Goal: Check status

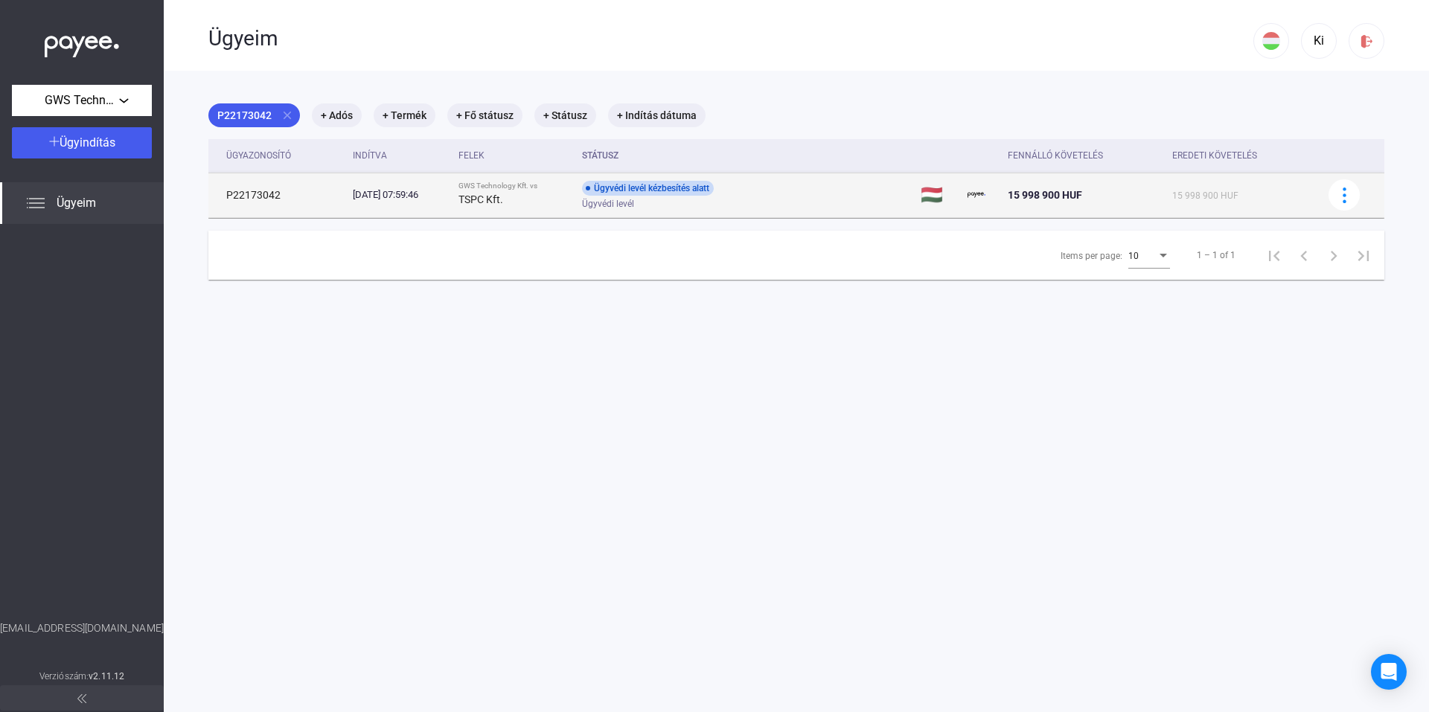
click at [499, 192] on div "TSPC Kft." at bounding box center [515, 200] width 112 height 18
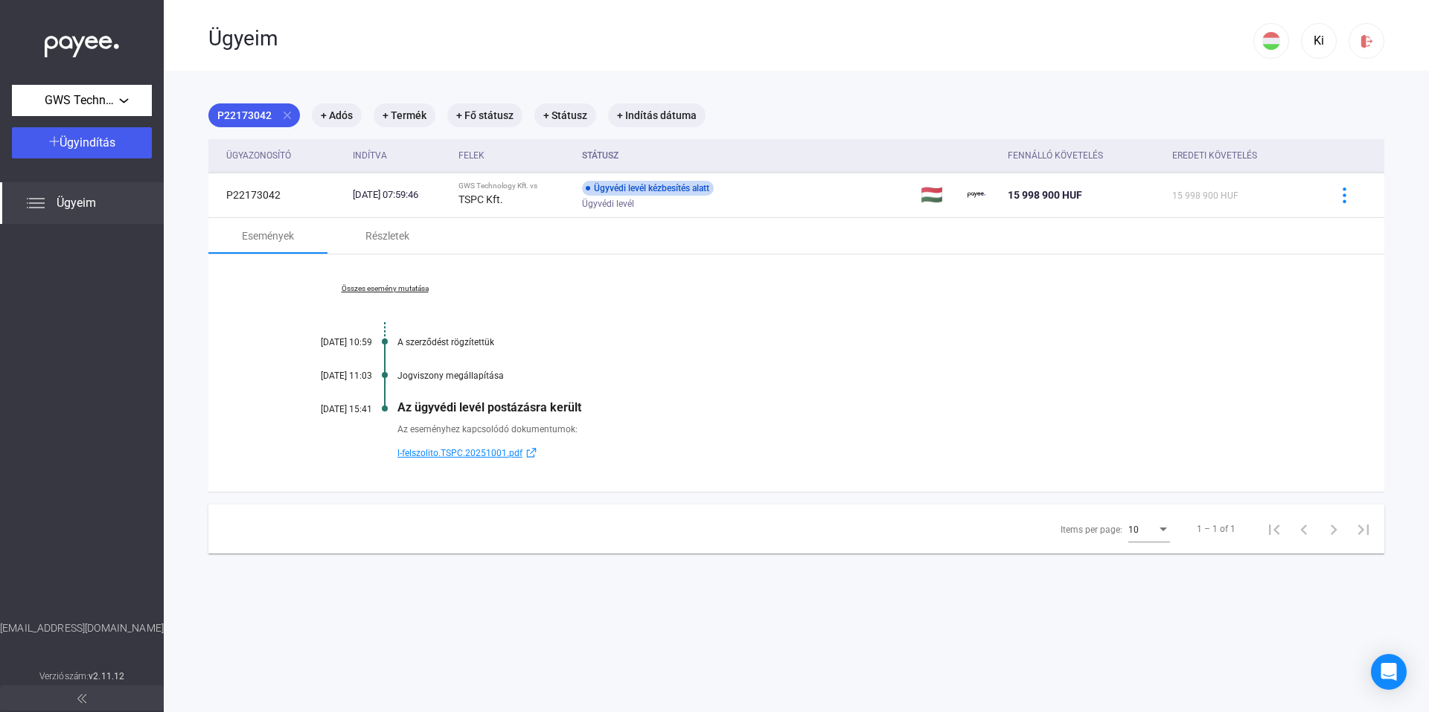
click at [392, 288] on link "Összes esemény mutatása" at bounding box center [385, 288] width 204 height 9
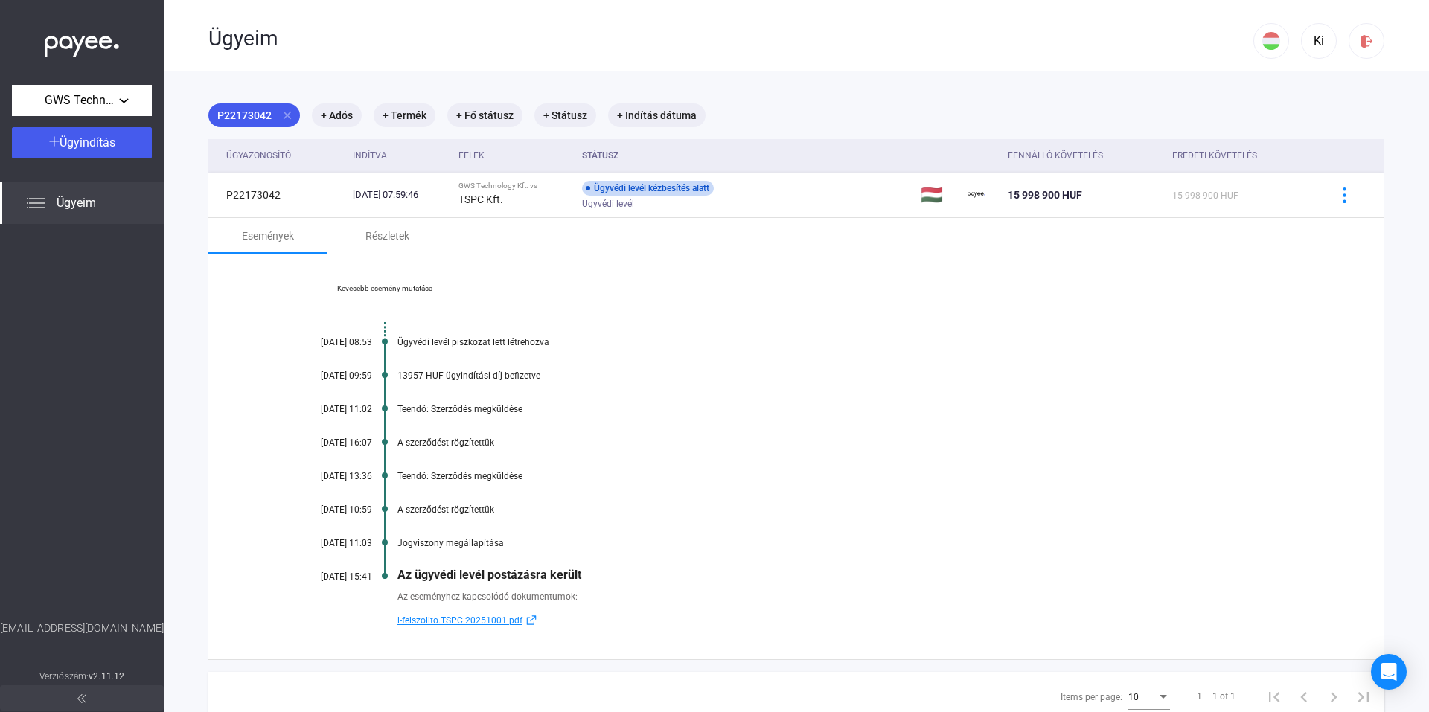
click at [473, 621] on span "l-felszolito.TSPC.20251001.pdf" at bounding box center [459, 621] width 125 height 18
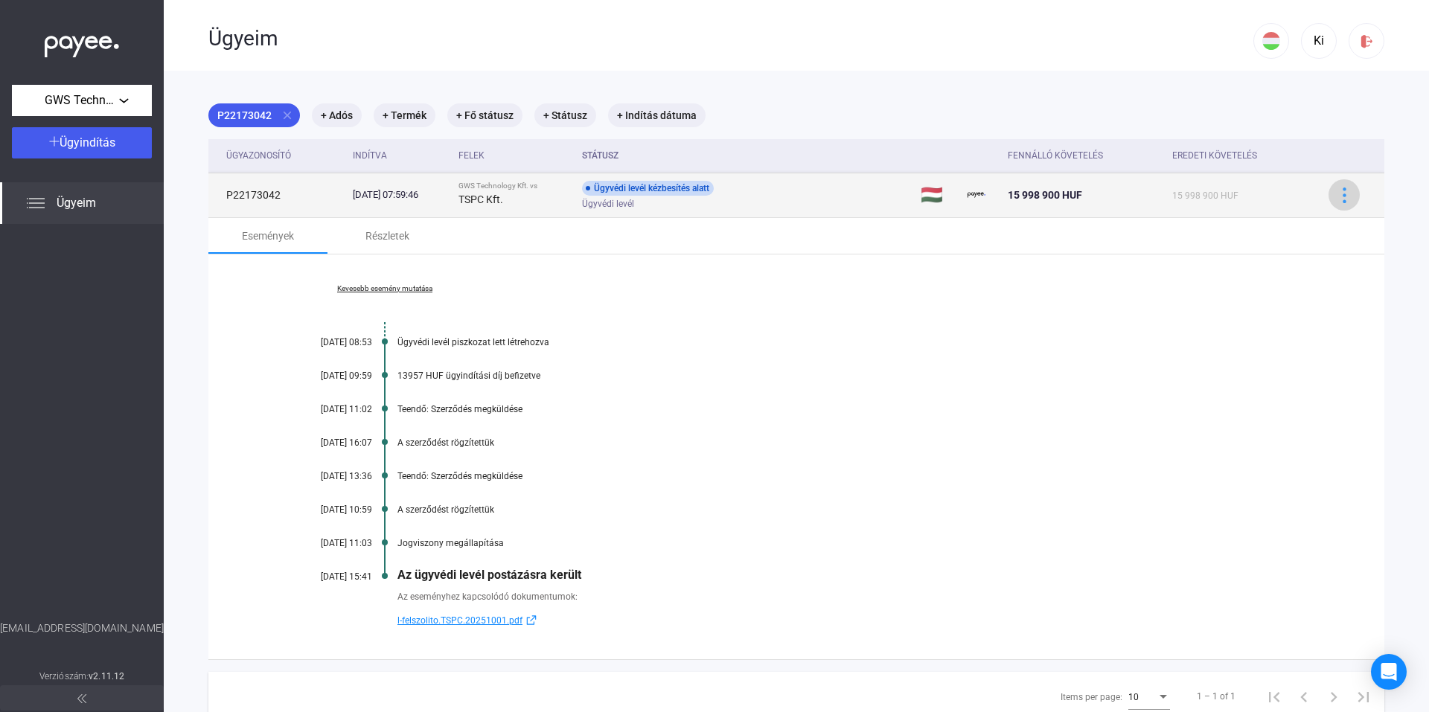
click at [811, 199] on img at bounding box center [1345, 196] width 16 height 16
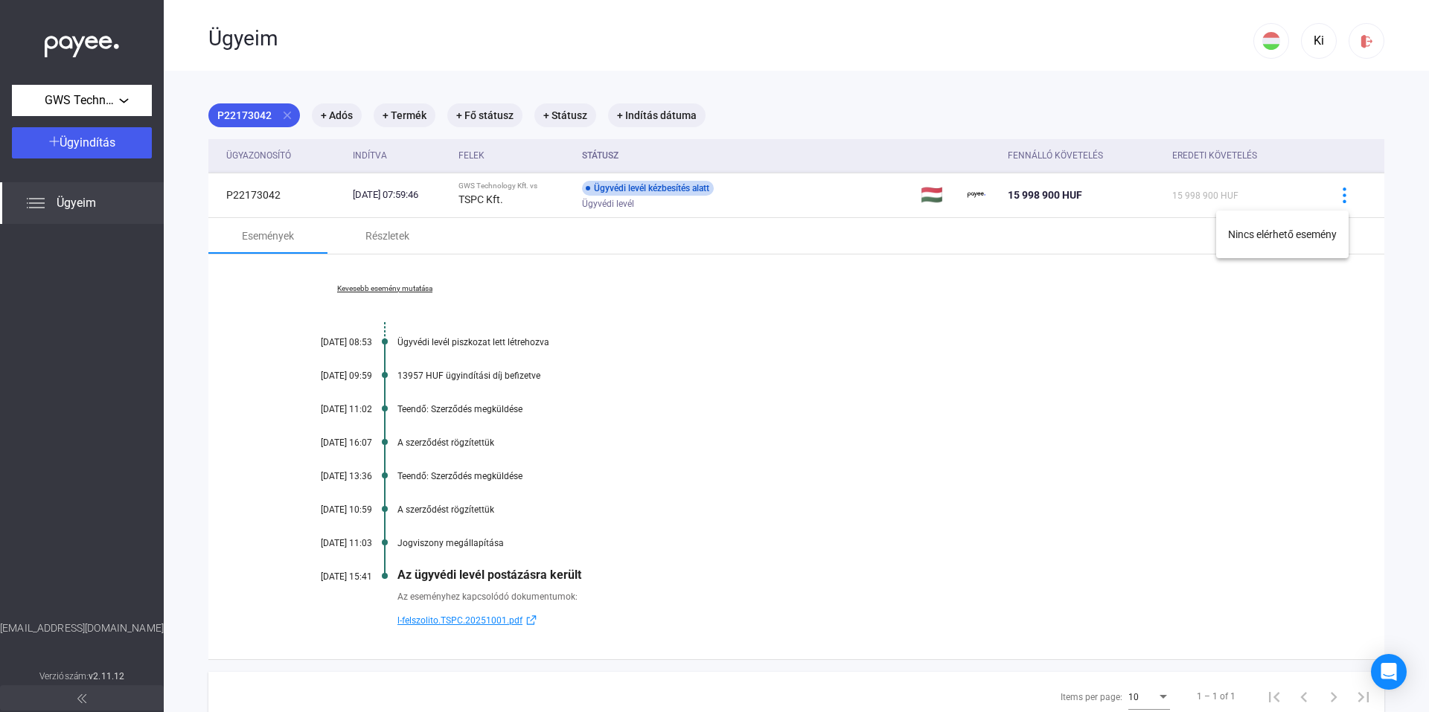
click at [811, 324] on div at bounding box center [714, 356] width 1429 height 712
click at [417, 372] on div "13957 HUF ügyindítási díj befizetve" at bounding box center [853, 376] width 913 height 10
click at [549, 574] on div "Az ügyvédi levél postázásra került" at bounding box center [853, 575] width 913 height 14
click at [80, 662] on img at bounding box center [81, 699] width 9 height 9
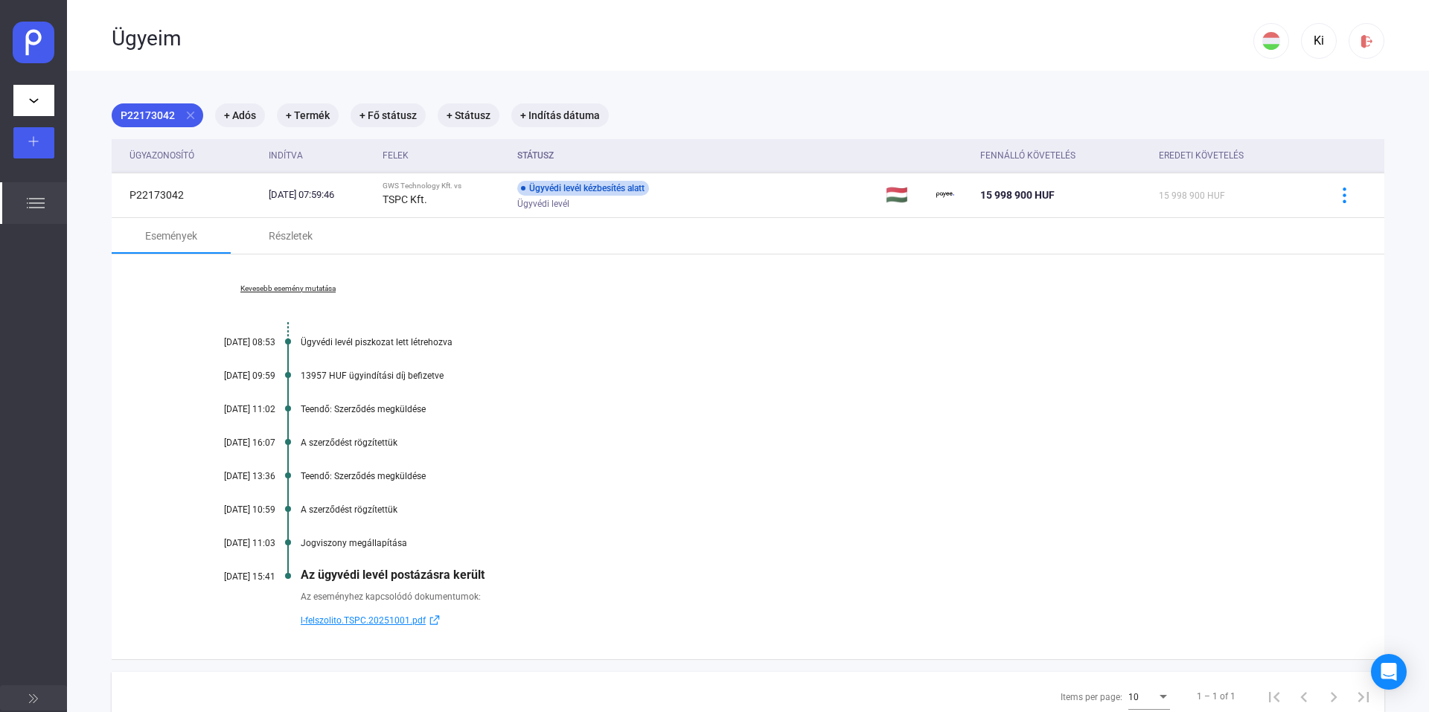
click at [28, 35] on img at bounding box center [34, 43] width 42 height 42
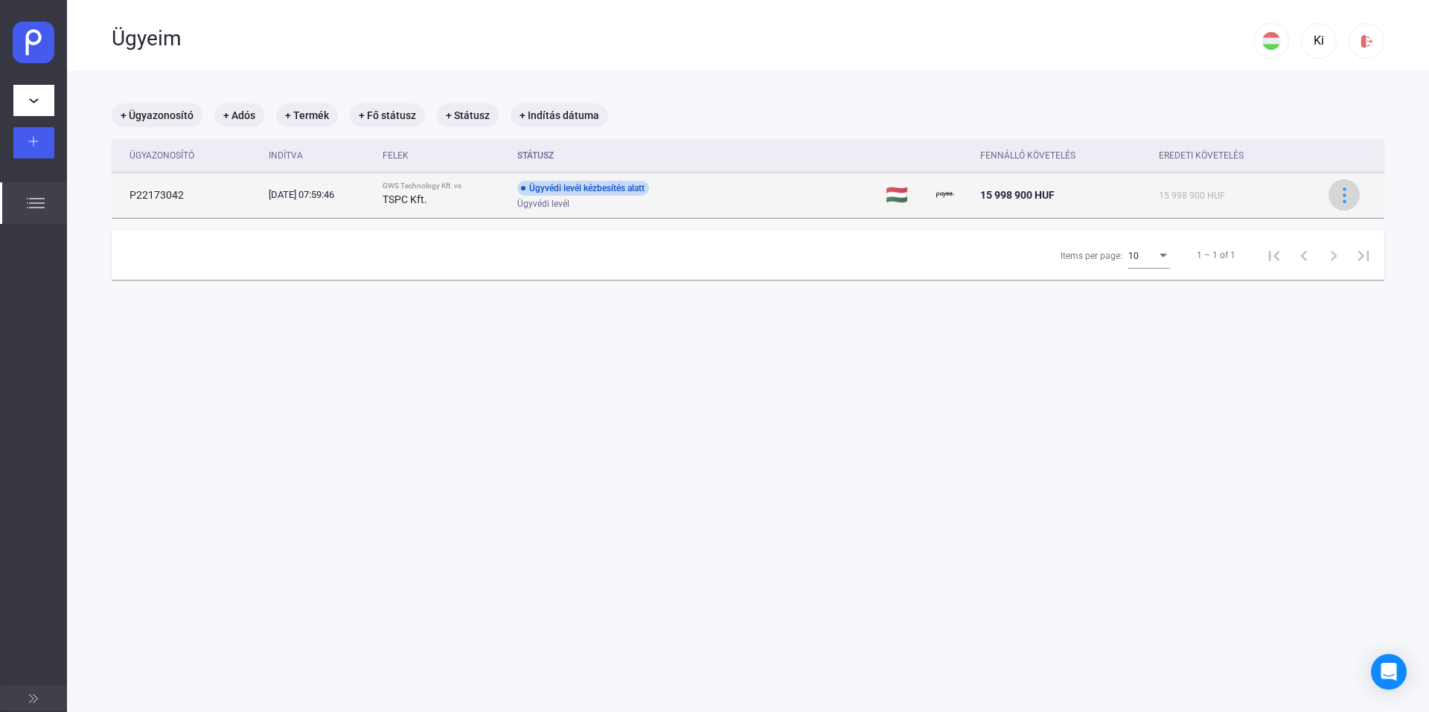
click at [811, 195] on img at bounding box center [1345, 196] width 16 height 16
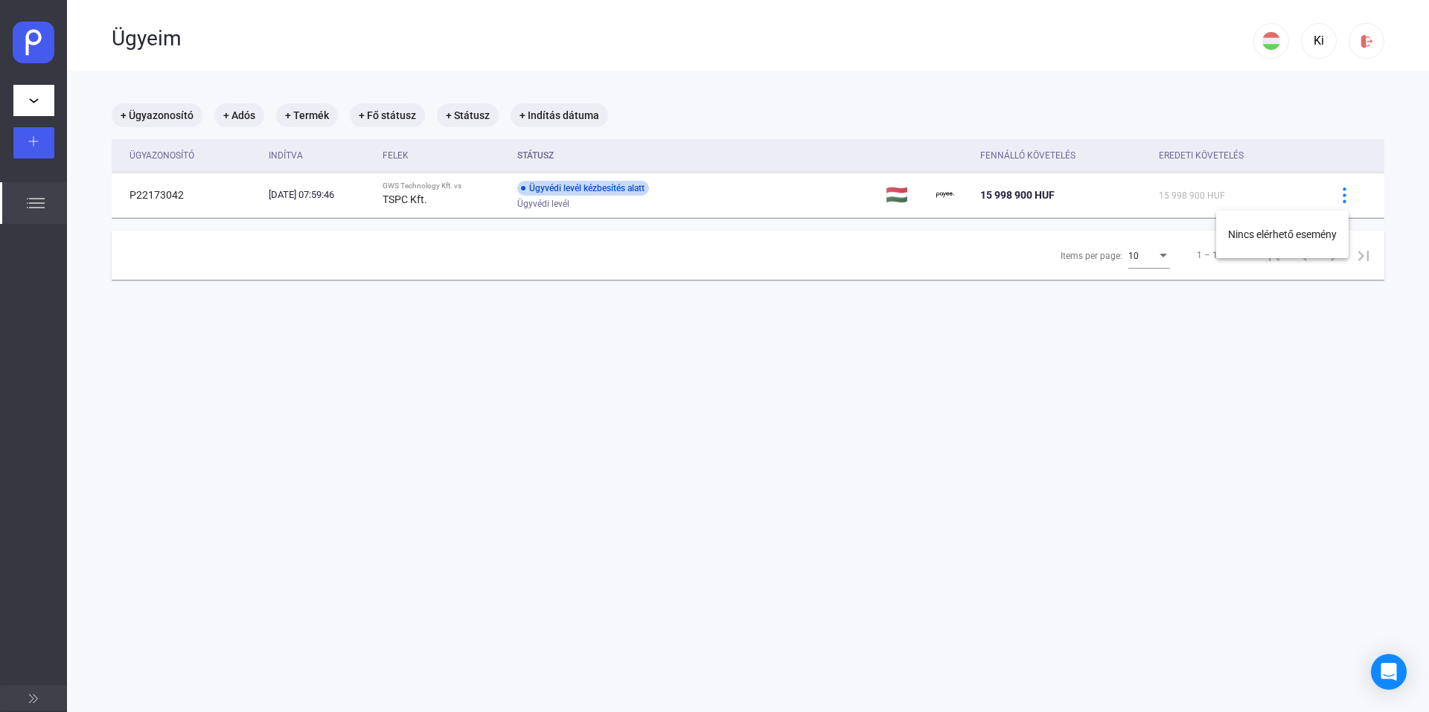
click at [811, 386] on div at bounding box center [714, 356] width 1429 height 712
click at [811, 393] on main "+ Ügyazonosító + Adós + Termék + Fő státusz + Státusz + Indítás dátuma Ügyazono…" at bounding box center [748, 427] width 1362 height 712
click at [802, 355] on main "+ Ügyazonosító + Adós + Termék + Fő státusz + Státusz + Indítás dátuma Ügyazono…" at bounding box center [748, 427] width 1362 height 712
click at [573, 311] on main "+ Ügyazonosító + Adós + Termék + Fő státusz + Státusz + Indítás dátuma Ügyazono…" at bounding box center [748, 427] width 1362 height 712
click at [35, 205] on img at bounding box center [36, 203] width 18 height 18
